Goal: Information Seeking & Learning: Check status

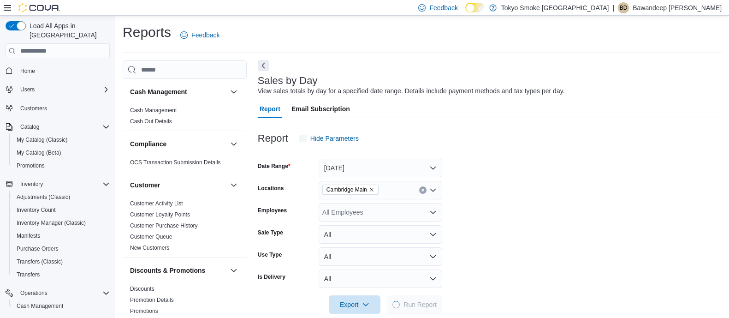
scroll to position [14, 0]
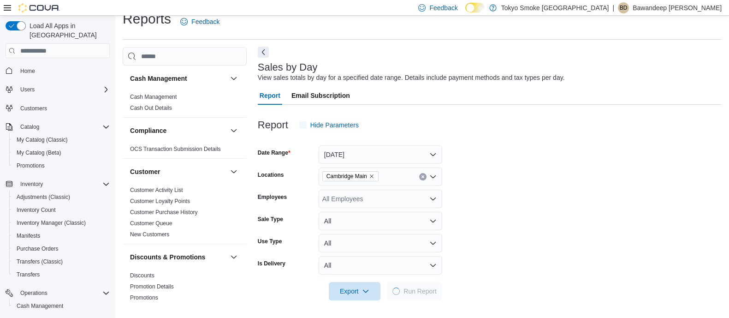
click at [263, 64] on div "Sales by Day View sales totals by day for a specified date range. Details inclu…" at bounding box center [490, 321] width 464 height 548
click at [264, 55] on button "Next" at bounding box center [263, 51] width 11 height 11
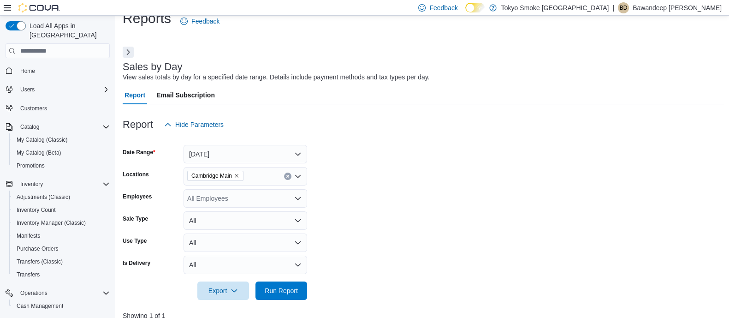
scroll to position [187, 0]
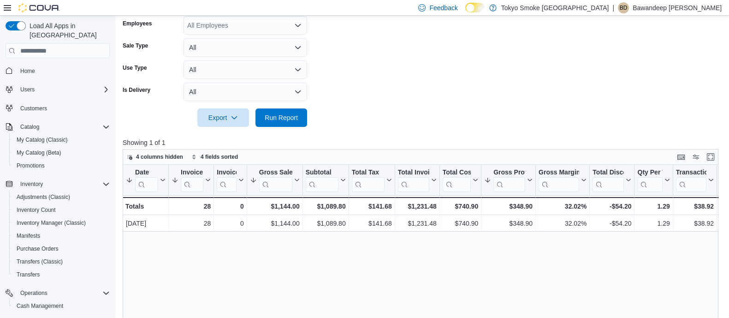
click at [251, 116] on div "Export" at bounding box center [225, 117] width 56 height 18
click at [264, 119] on span "Run Report" at bounding box center [281, 117] width 41 height 18
click at [317, 125] on form "Date Range [DATE] Locations [GEOGRAPHIC_DATA] Employees All Employees Sale Type…" at bounding box center [424, 44] width 602 height 166
click at [345, 119] on form "Date Range [DATE] Locations [GEOGRAPHIC_DATA] Employees All Employees Sale Type…" at bounding box center [424, 44] width 602 height 166
click at [358, 101] on div at bounding box center [424, 104] width 602 height 7
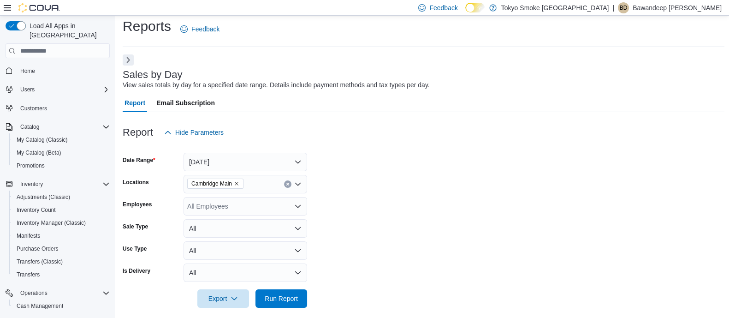
scroll to position [0, 0]
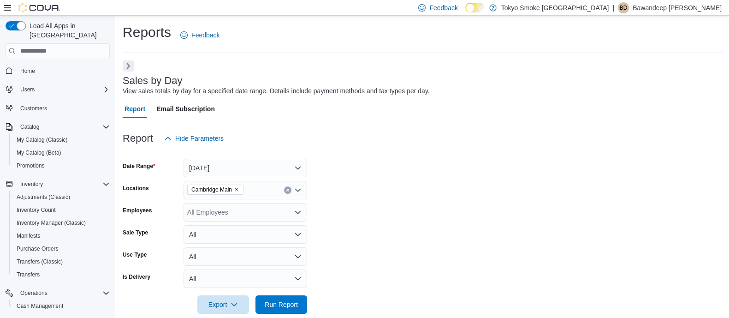
click at [330, 121] on div at bounding box center [424, 123] width 602 height 11
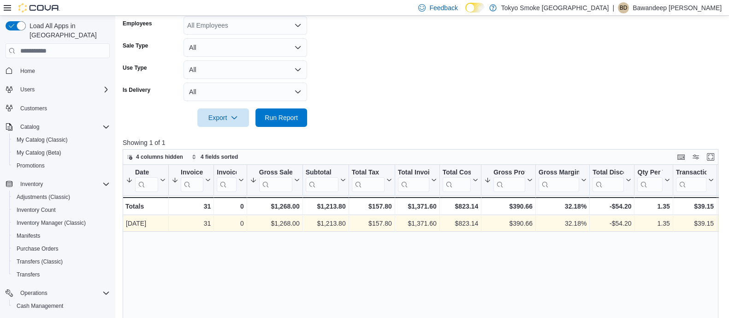
scroll to position [280, 0]
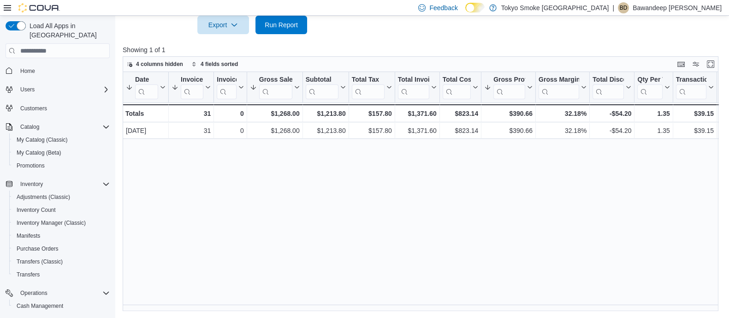
click at [270, 40] on div at bounding box center [424, 39] width 602 height 11
click at [289, 24] on span "Run Report" at bounding box center [281, 24] width 33 height 9
click at [268, 28] on span "Run Report" at bounding box center [281, 24] width 33 height 9
click at [33, 65] on span "Home" at bounding box center [27, 70] width 15 height 11
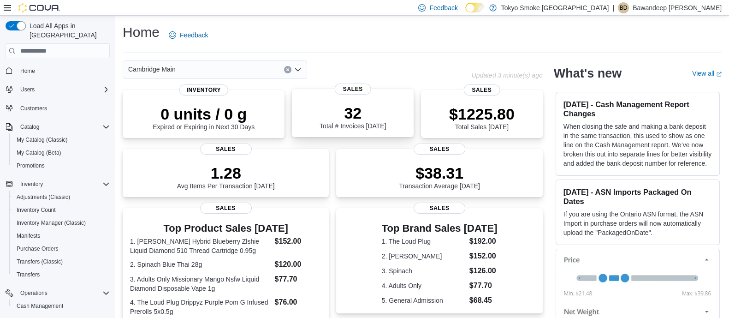
click at [317, 123] on div "32 Total # Invoices [DATE]" at bounding box center [352, 115] width 107 height 30
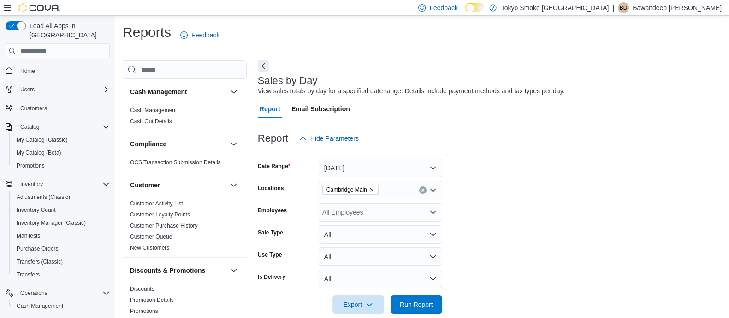
scroll to position [14, 0]
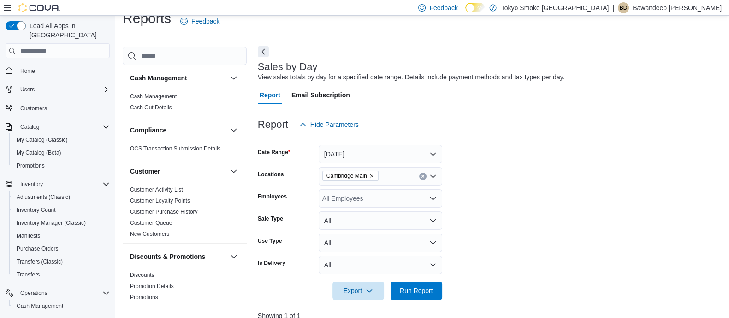
click at [267, 48] on button "Next" at bounding box center [263, 51] width 11 height 11
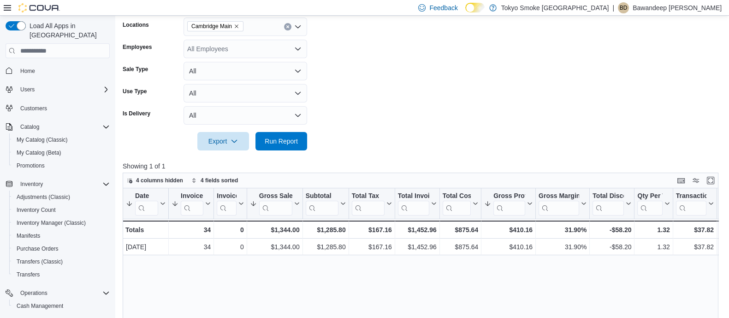
scroll to position [280, 0]
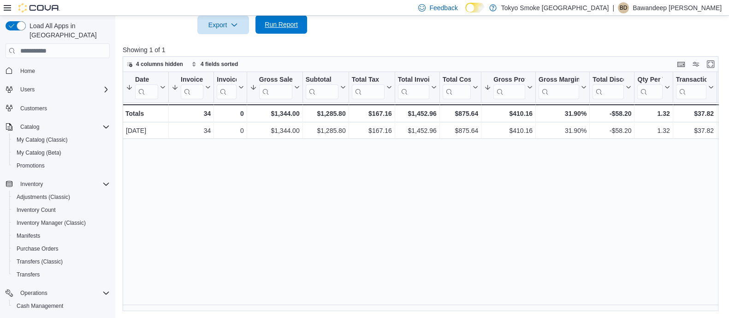
click at [300, 26] on span "Run Report" at bounding box center [281, 24] width 41 height 18
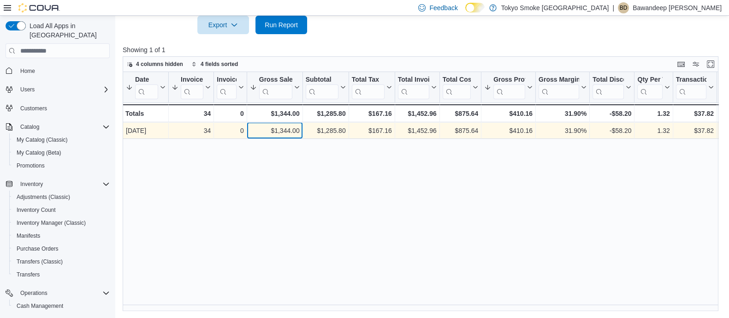
click at [293, 126] on div "$1,344.00" at bounding box center [275, 130] width 50 height 11
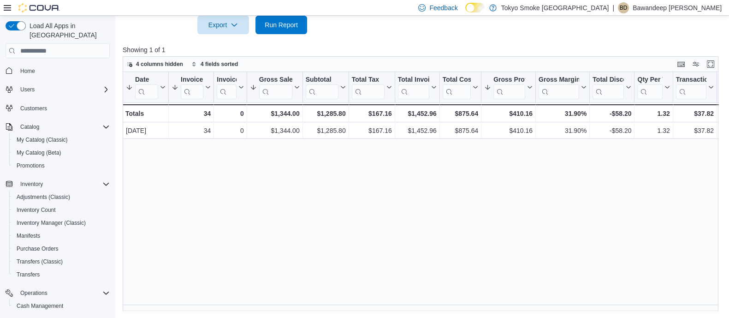
click at [295, 173] on div "Date Sorted by Gross Sales, descending , then sorted by Gross Profit, descendin…" at bounding box center [424, 191] width 602 height 239
click at [348, 46] on p "Showing 1 of 1" at bounding box center [424, 49] width 602 height 9
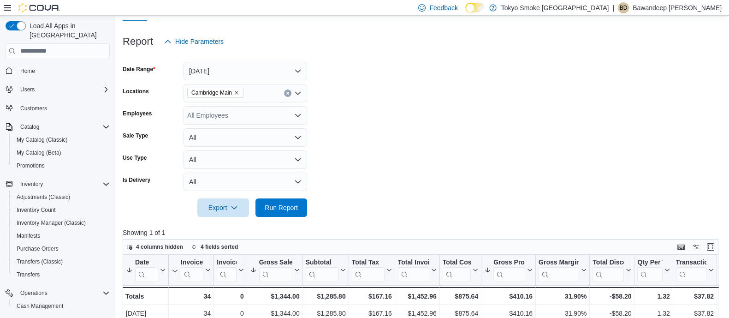
scroll to position [0, 0]
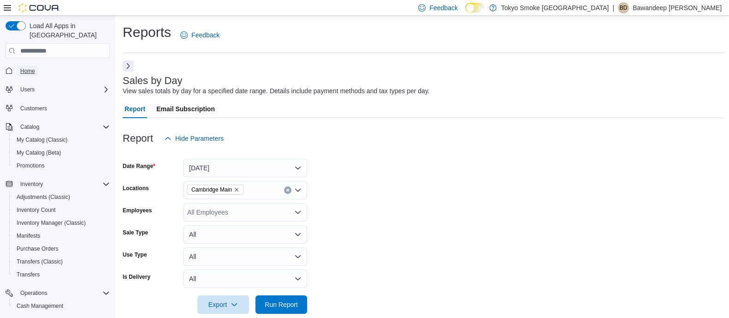
click at [31, 67] on span "Home" at bounding box center [27, 70] width 15 height 7
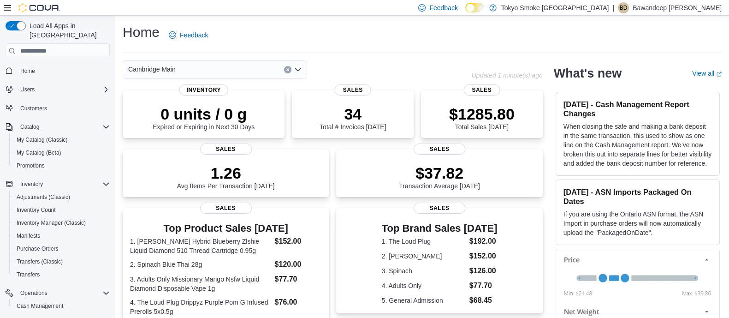
click at [358, 31] on div "Home Feedback" at bounding box center [422, 35] width 599 height 24
